Goal: Transaction & Acquisition: Purchase product/service

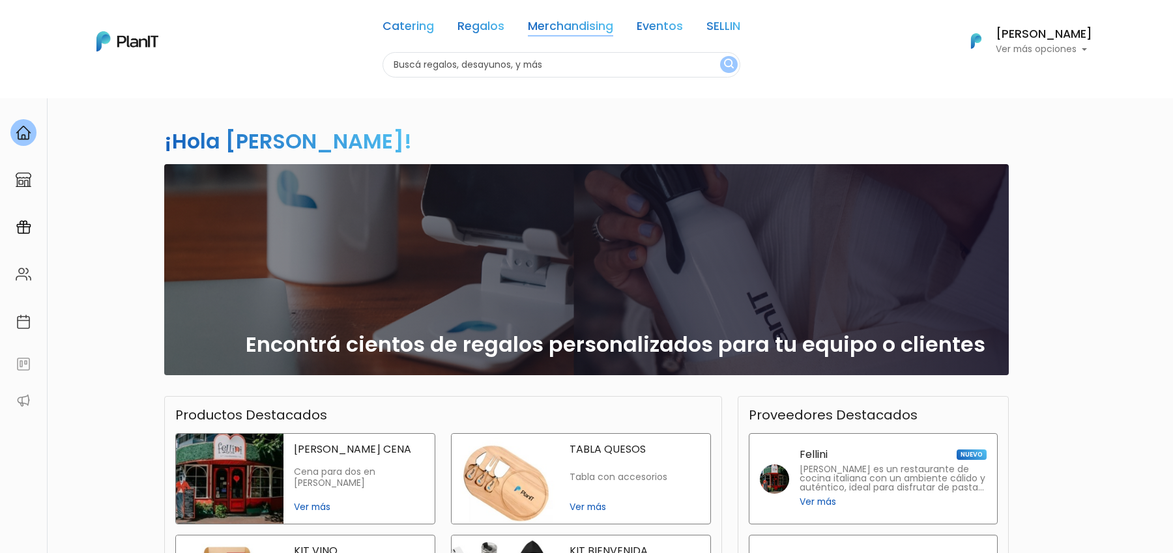
click at [602, 27] on link "Merchandising" at bounding box center [570, 29] width 85 height 16
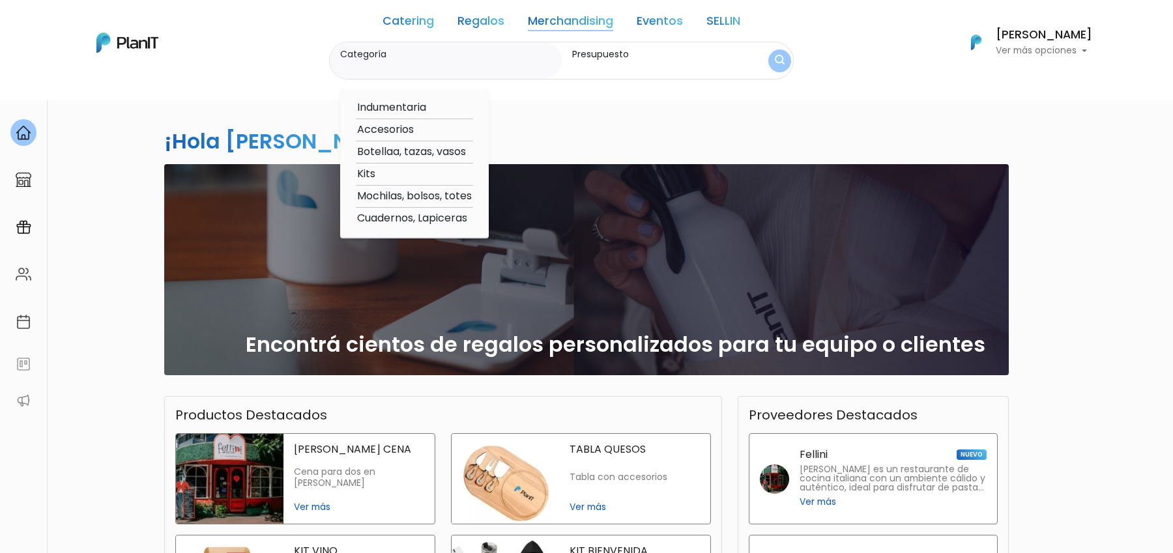
click at [416, 219] on option "Cuadernos, Lapiceras" at bounding box center [414, 218] width 117 height 16
type input "Cuadernos, Lapiceras"
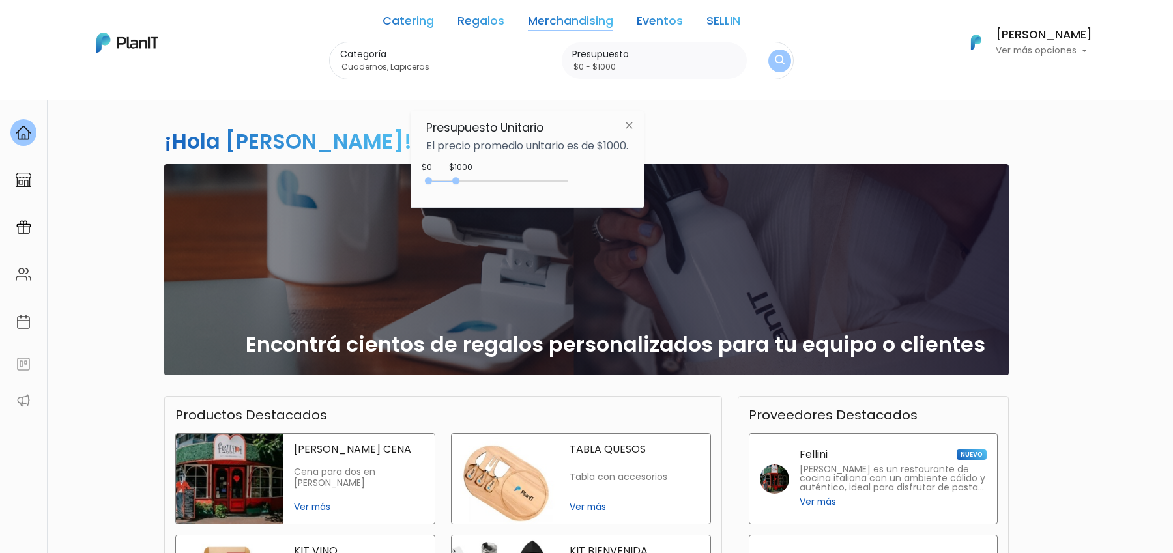
type input "$0 - $4650"
click at [558, 177] on div "0 : 1000 0 1000" at bounding box center [499, 183] width 137 height 13
click at [558, 177] on div "0 : 4650 0 4650" at bounding box center [499, 183] width 137 height 13
click at [775, 64] on img "submit" at bounding box center [779, 61] width 12 height 16
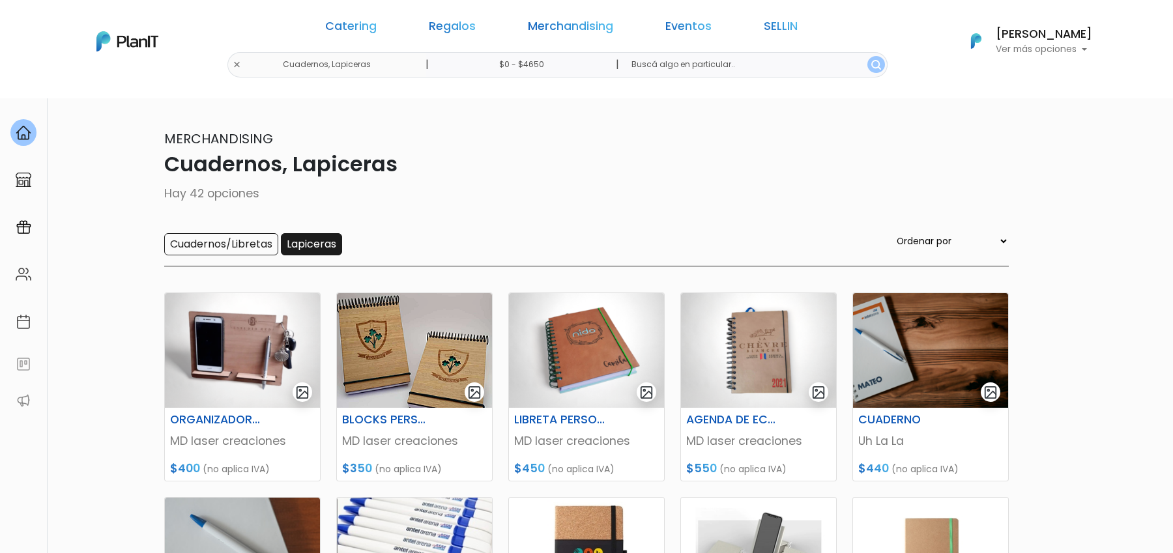
click at [309, 233] on input "Lapiceras" at bounding box center [311, 244] width 61 height 22
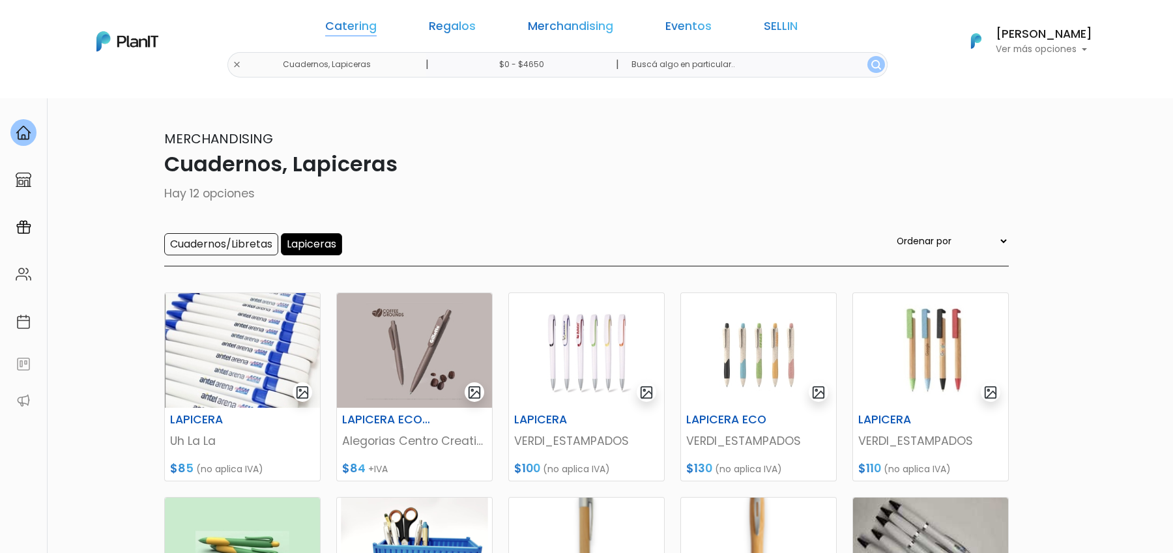
click at [377, 21] on link "Catering" at bounding box center [350, 29] width 51 height 16
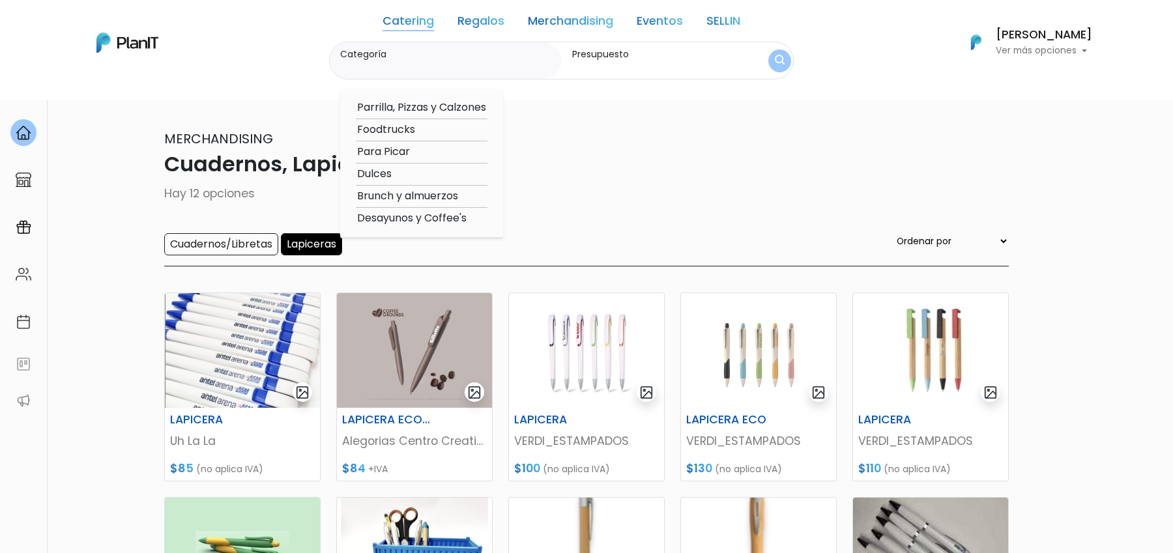
click at [408, 218] on option "Desayunos y Coffee's" at bounding box center [422, 218] width 132 height 16
type input "Desayunos y Coffee's"
type input "$0 - $4650"
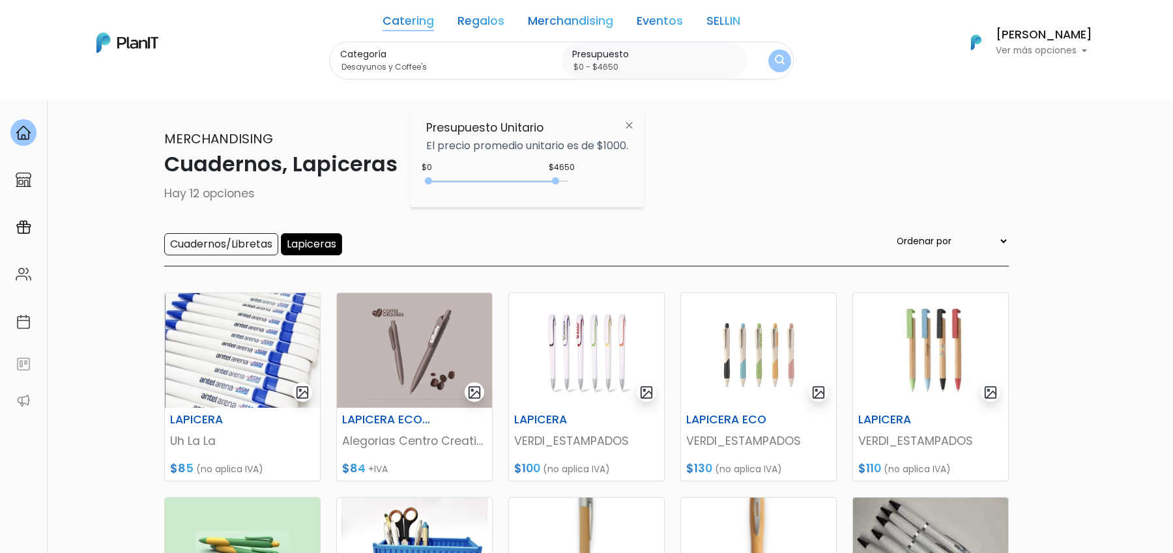
click at [785, 56] on img "submit" at bounding box center [780, 61] width 10 height 12
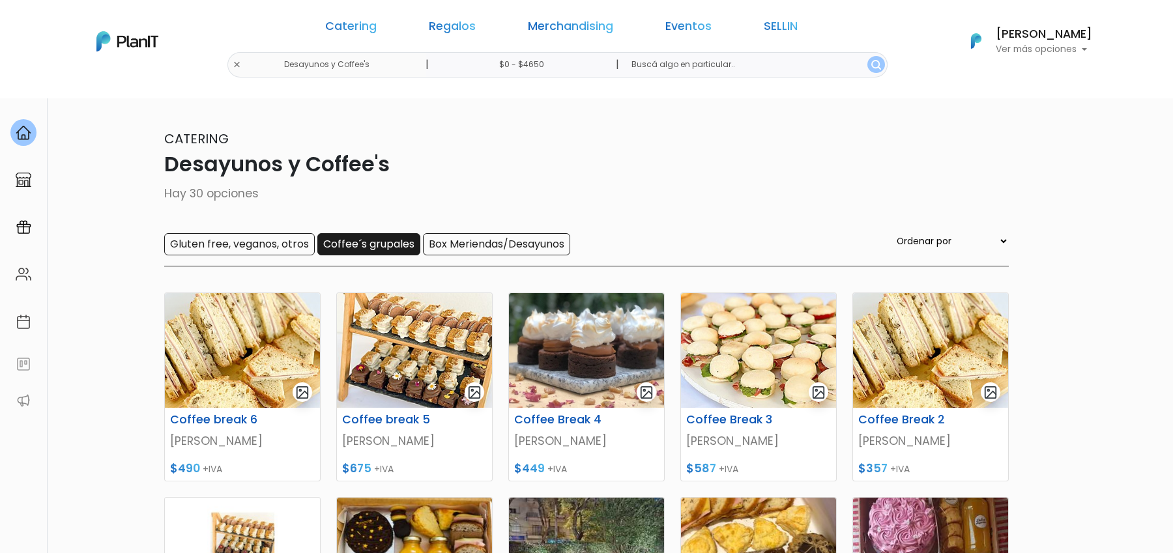
click at [373, 247] on input "Coffee´s grupales" at bounding box center [368, 244] width 103 height 22
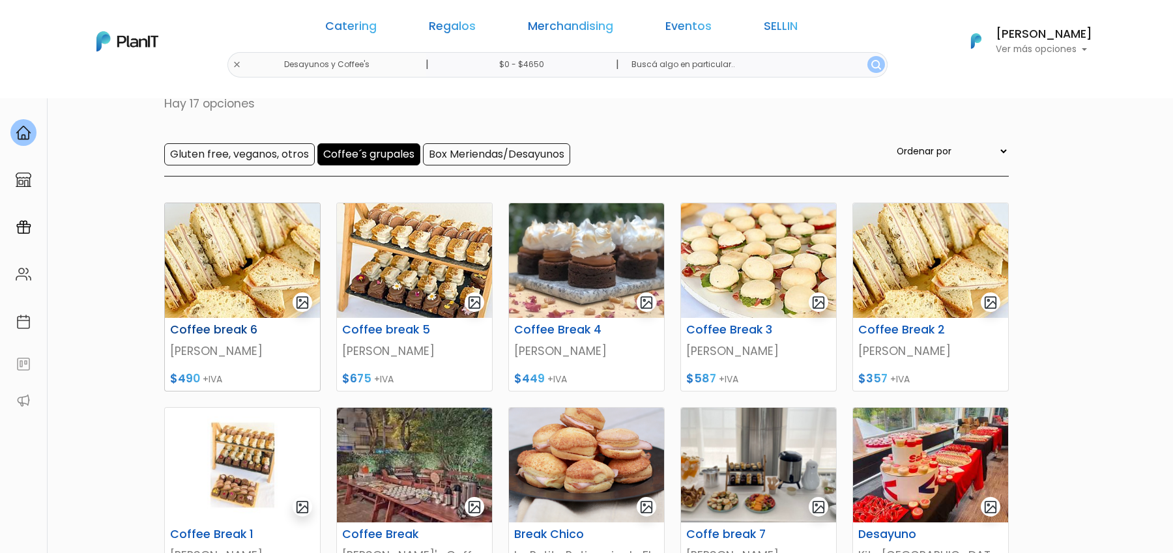
click at [256, 268] on img at bounding box center [242, 260] width 155 height 115
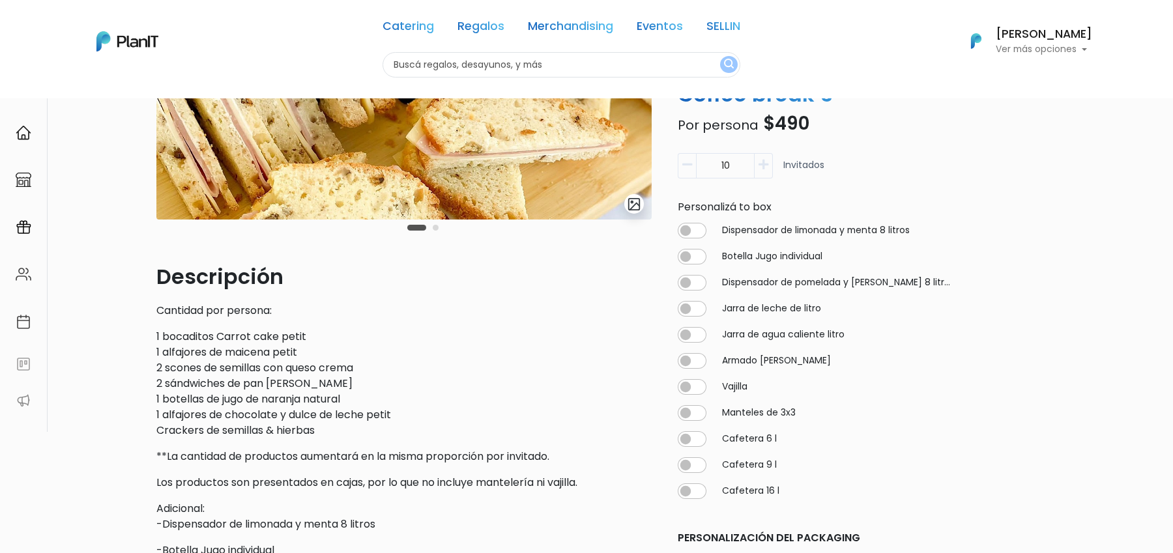
scroll to position [225, 0]
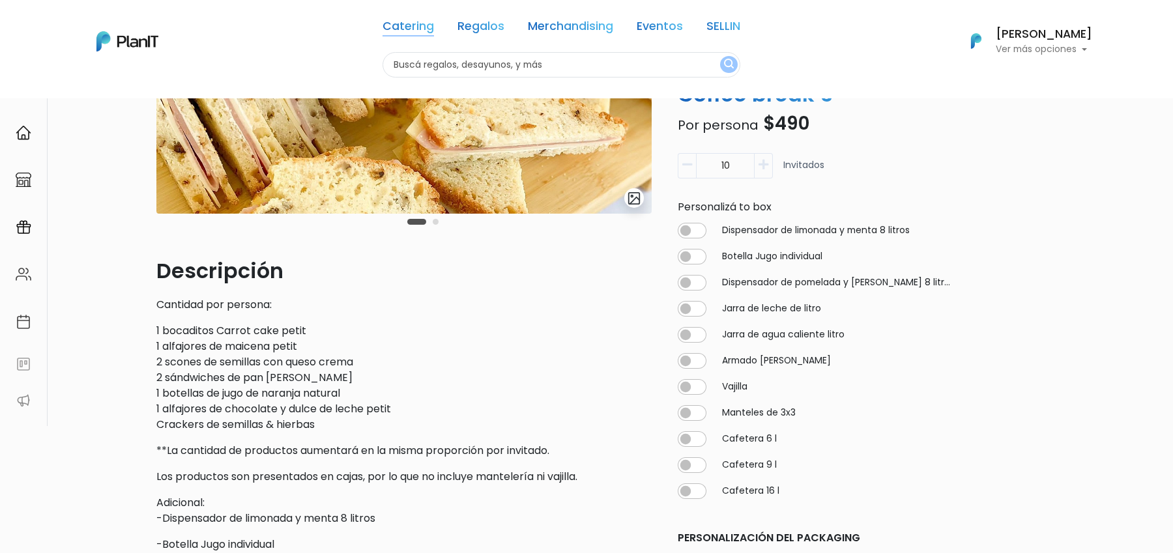
click at [414, 27] on link "Catering" at bounding box center [407, 29] width 51 height 16
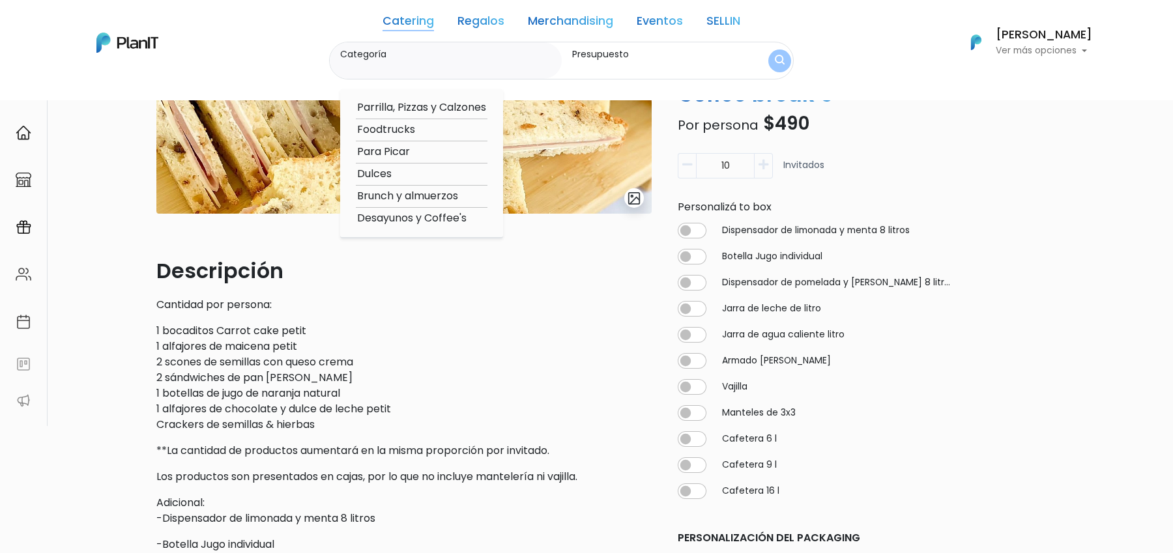
click at [410, 218] on option "Desayunos y Coffee's" at bounding box center [422, 218] width 132 height 16
type input "Desayunos y Coffee's"
type input "$0 - $1000"
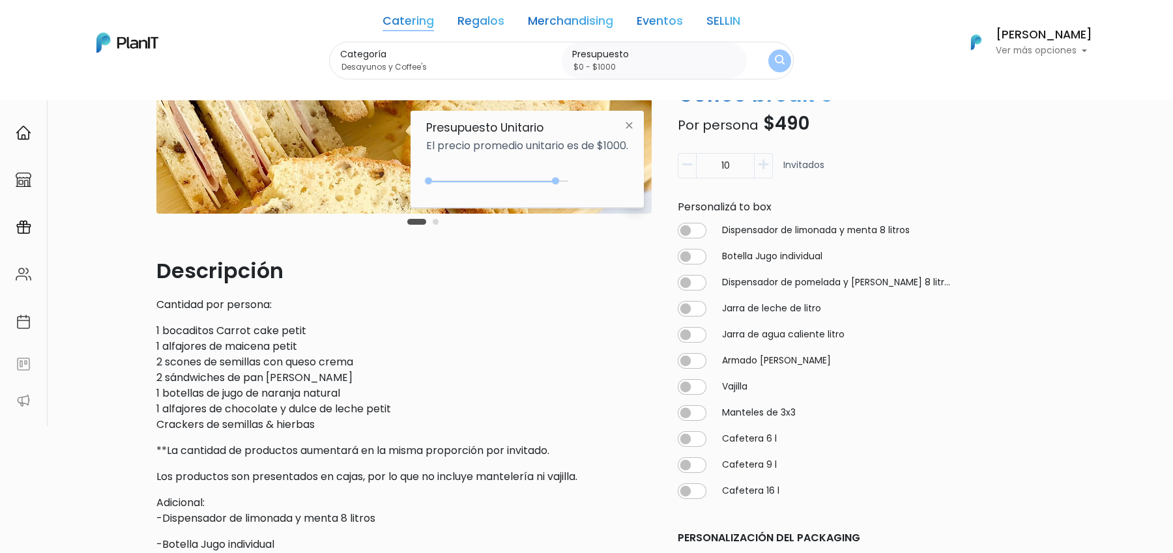
click at [785, 57] on img "submit" at bounding box center [780, 61] width 10 height 12
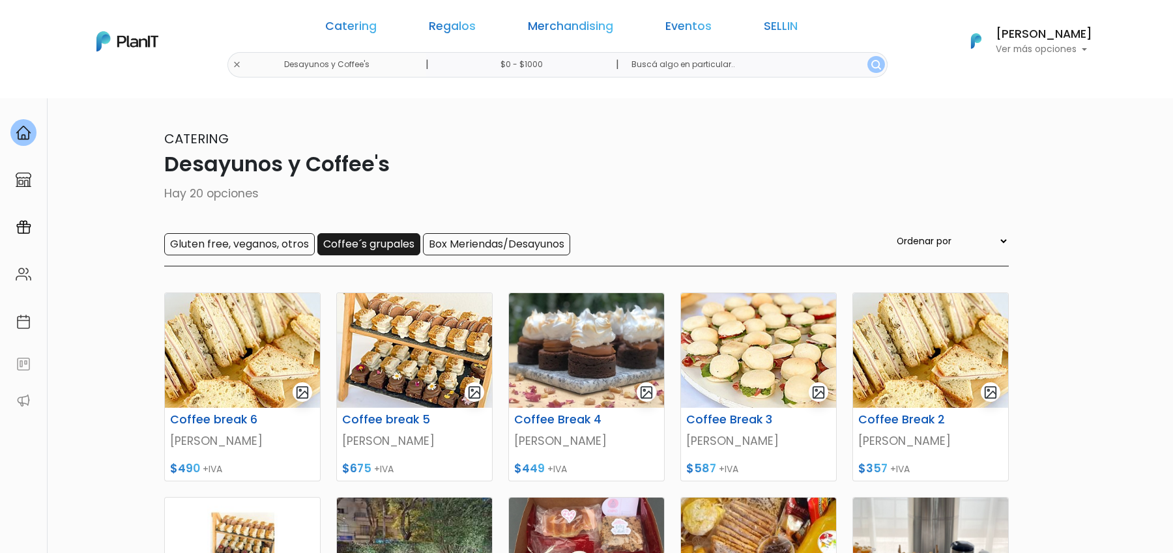
click at [352, 247] on input "Coffee´s grupales" at bounding box center [368, 244] width 103 height 22
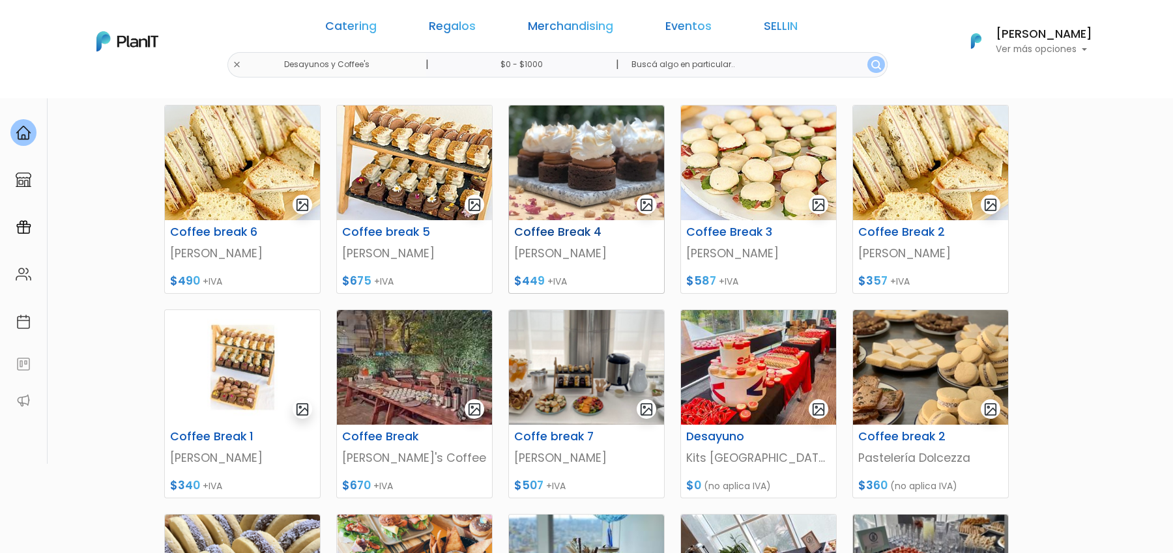
scroll to position [216, 0]
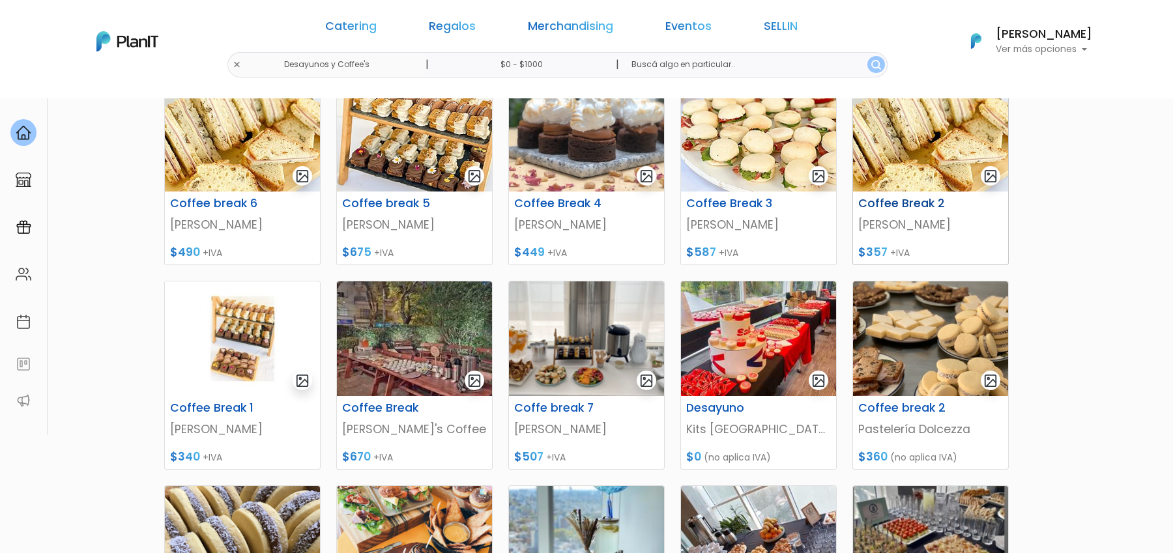
click at [923, 166] on img at bounding box center [930, 134] width 155 height 115
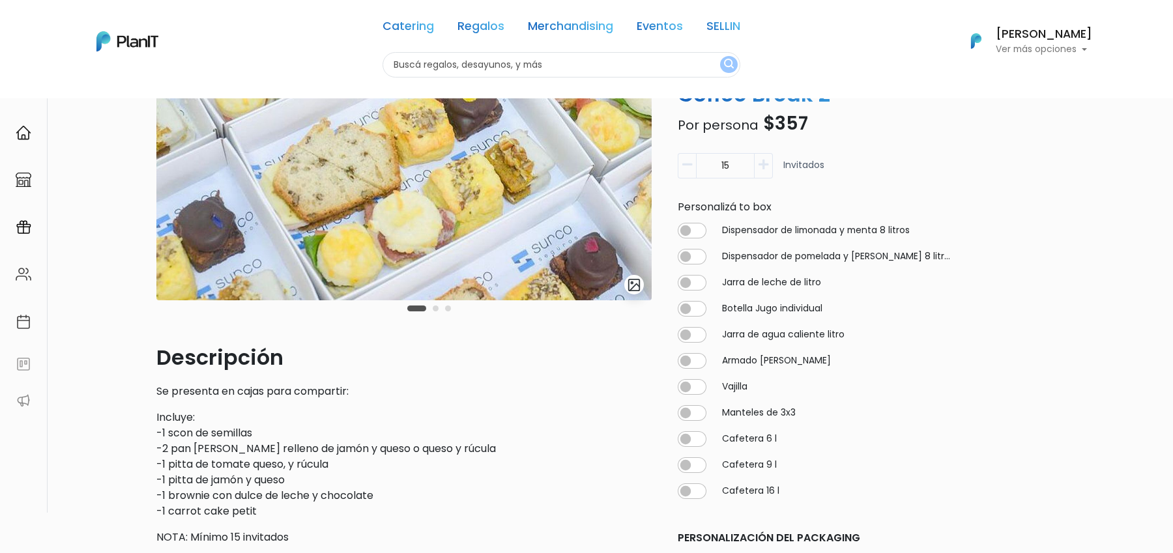
scroll to position [141, 0]
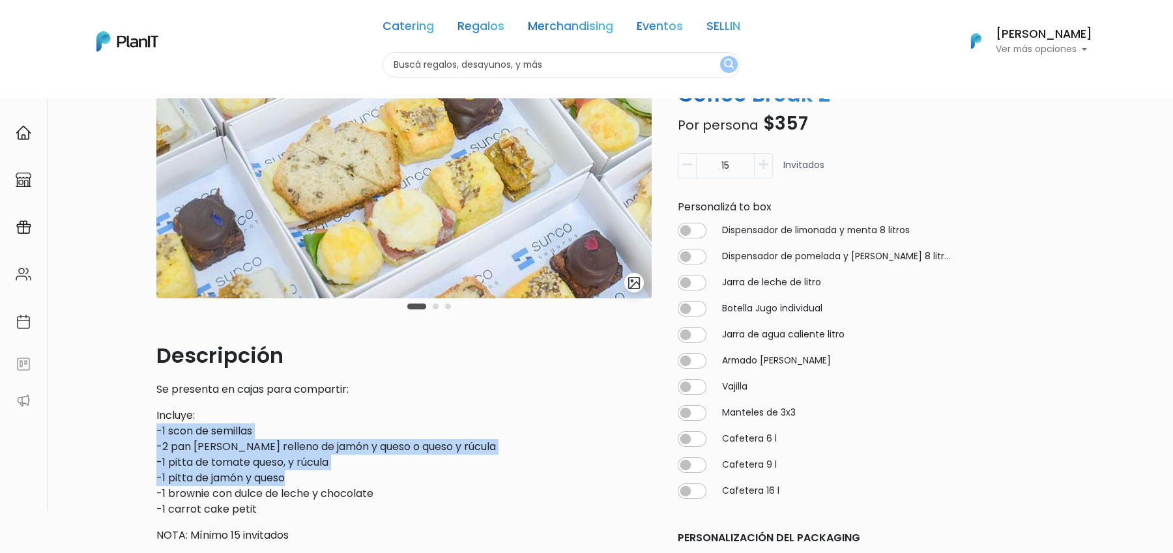
drag, startPoint x: 158, startPoint y: 437, endPoint x: 362, endPoint y: 478, distance: 207.5
click at [362, 478] on p "Incluye: -1 scon de semillas -2 pan de nuez relleno de jamón y queso o queso y …" at bounding box center [403, 462] width 495 height 109
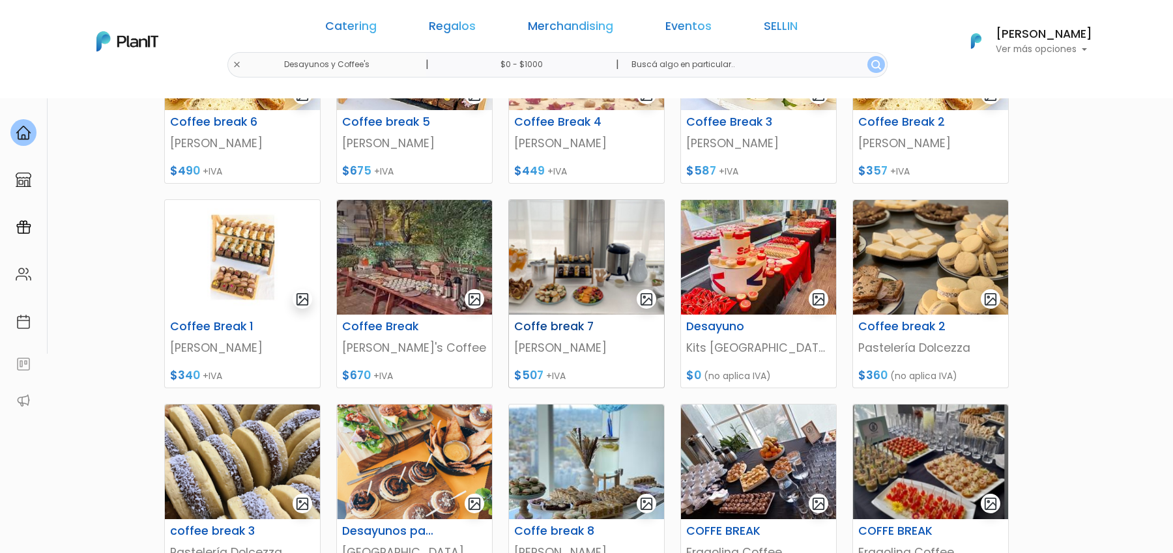
scroll to position [297, 0]
click at [624, 283] on img at bounding box center [586, 258] width 155 height 115
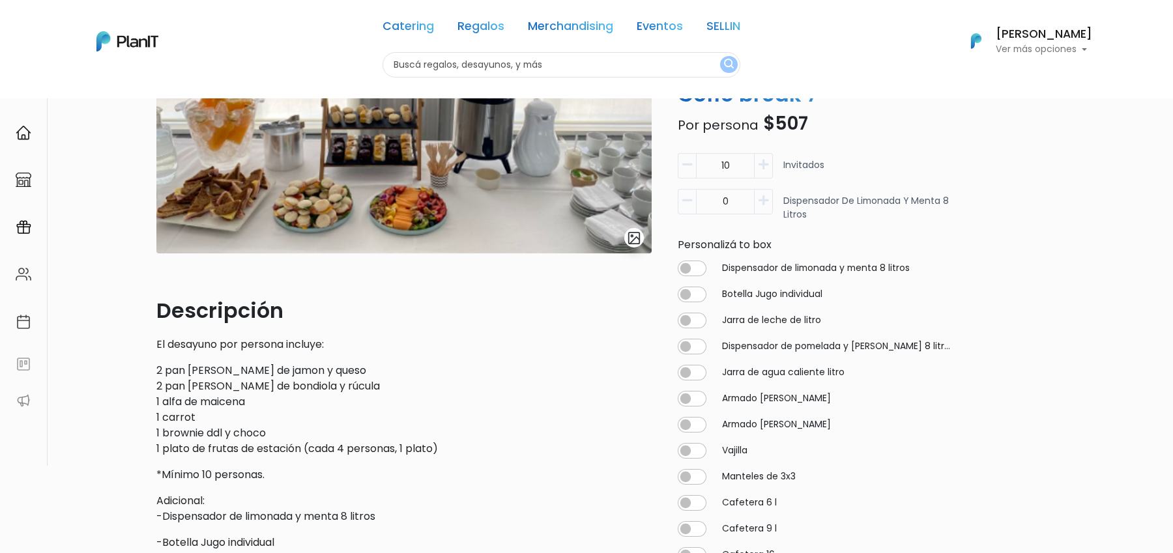
scroll to position [184, 0]
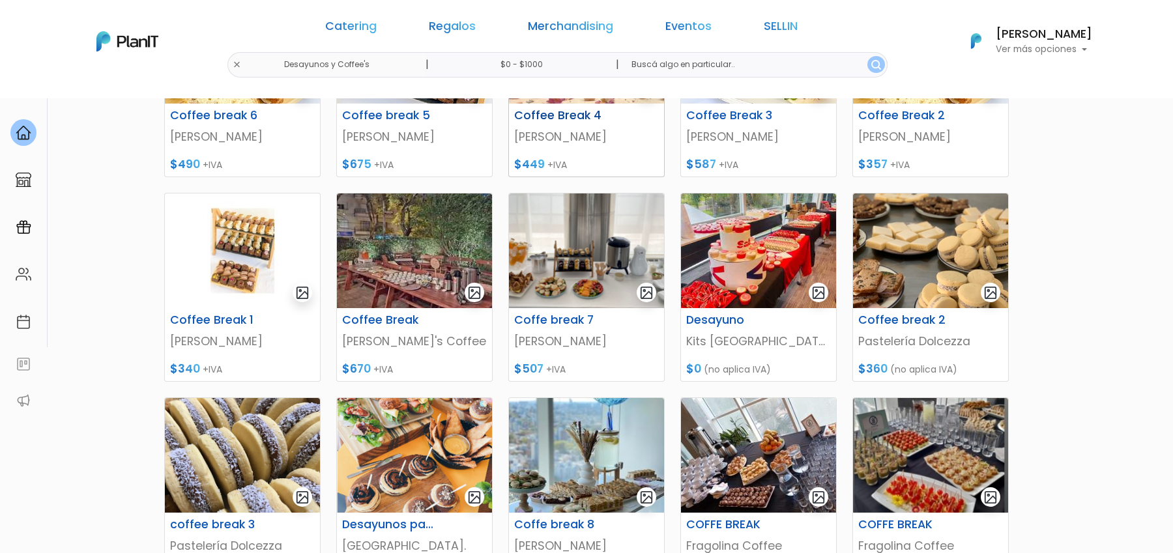
scroll to position [310, 0]
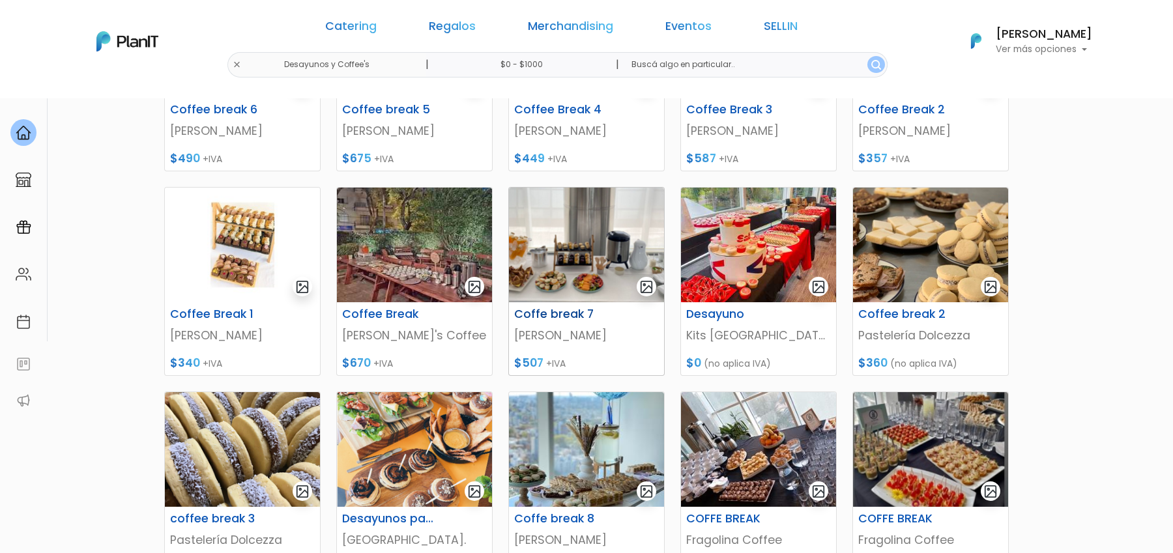
click at [586, 280] on img at bounding box center [586, 245] width 155 height 115
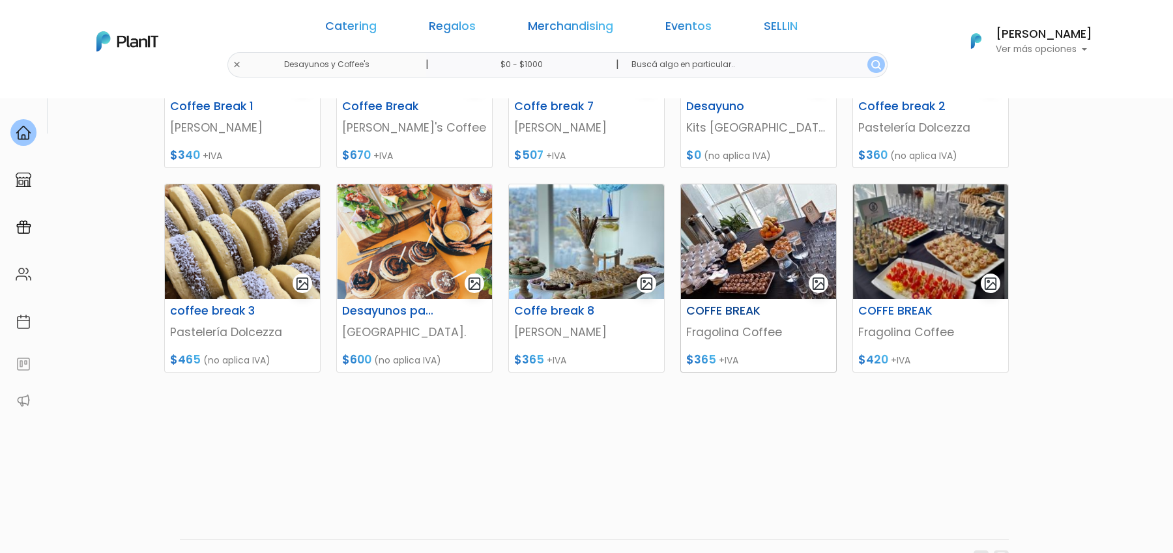
click at [789, 242] on img at bounding box center [758, 241] width 155 height 115
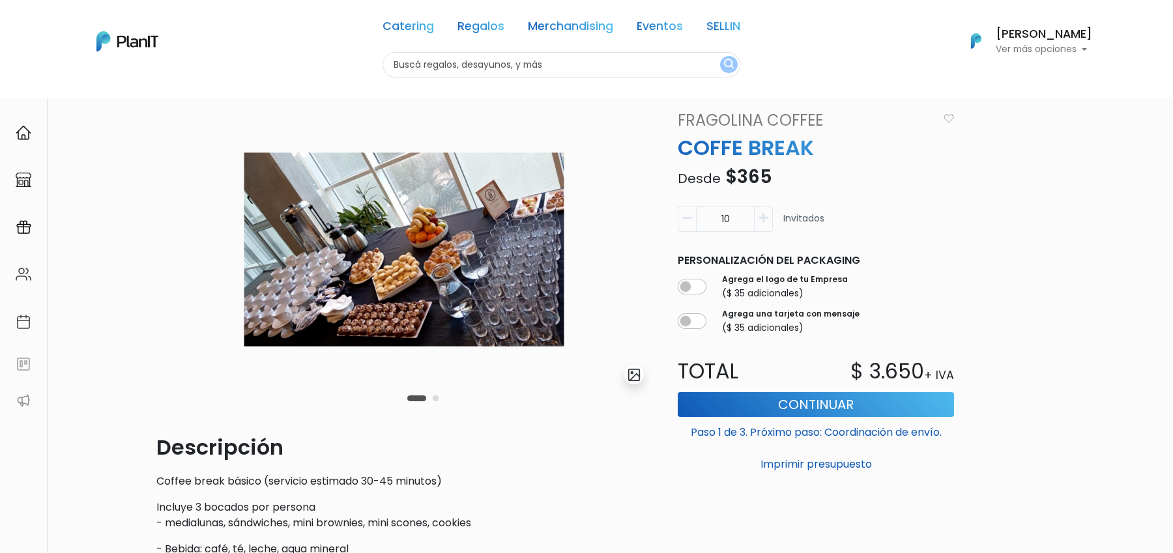
scroll to position [46, 0]
